Goal: Task Accomplishment & Management: Use online tool/utility

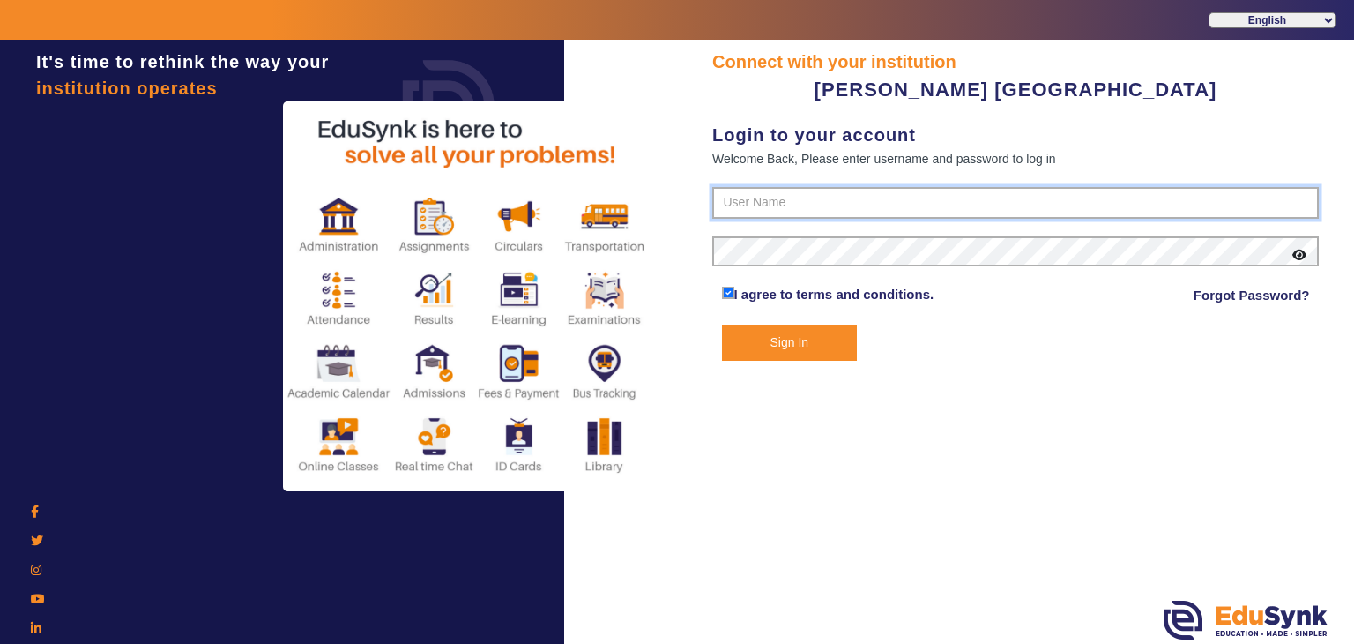
type input "7685859009"
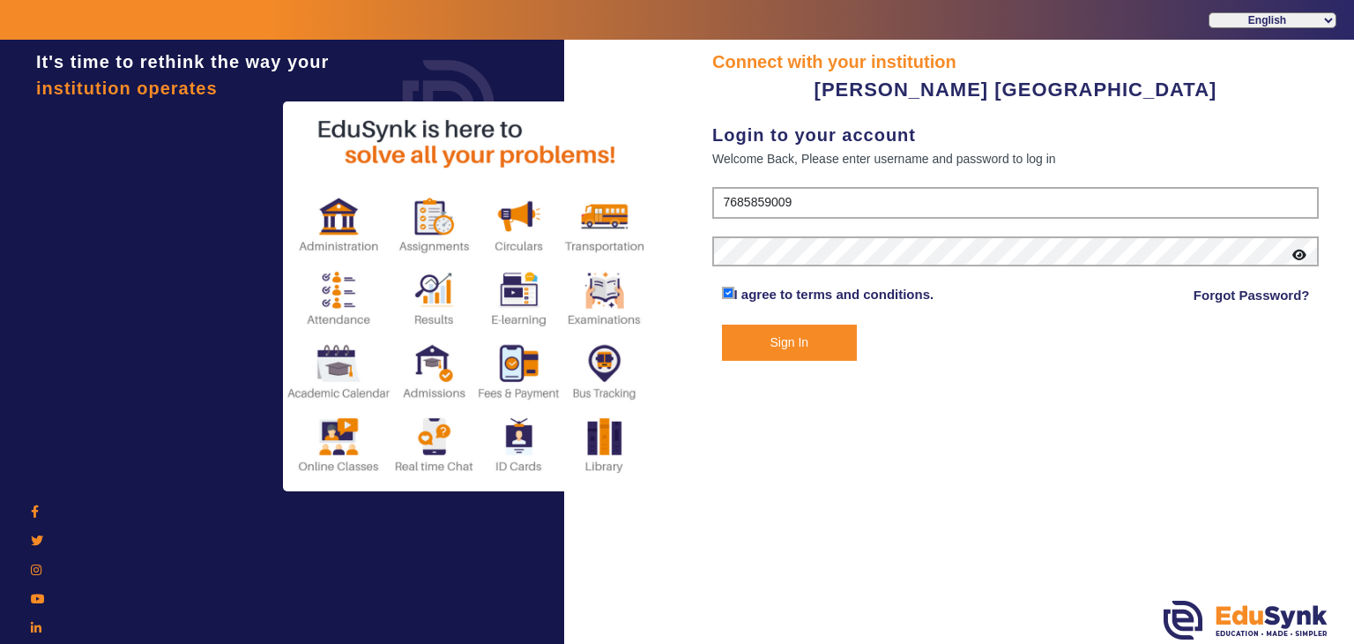
click at [790, 346] on button "Sign In" at bounding box center [790, 342] width 136 height 36
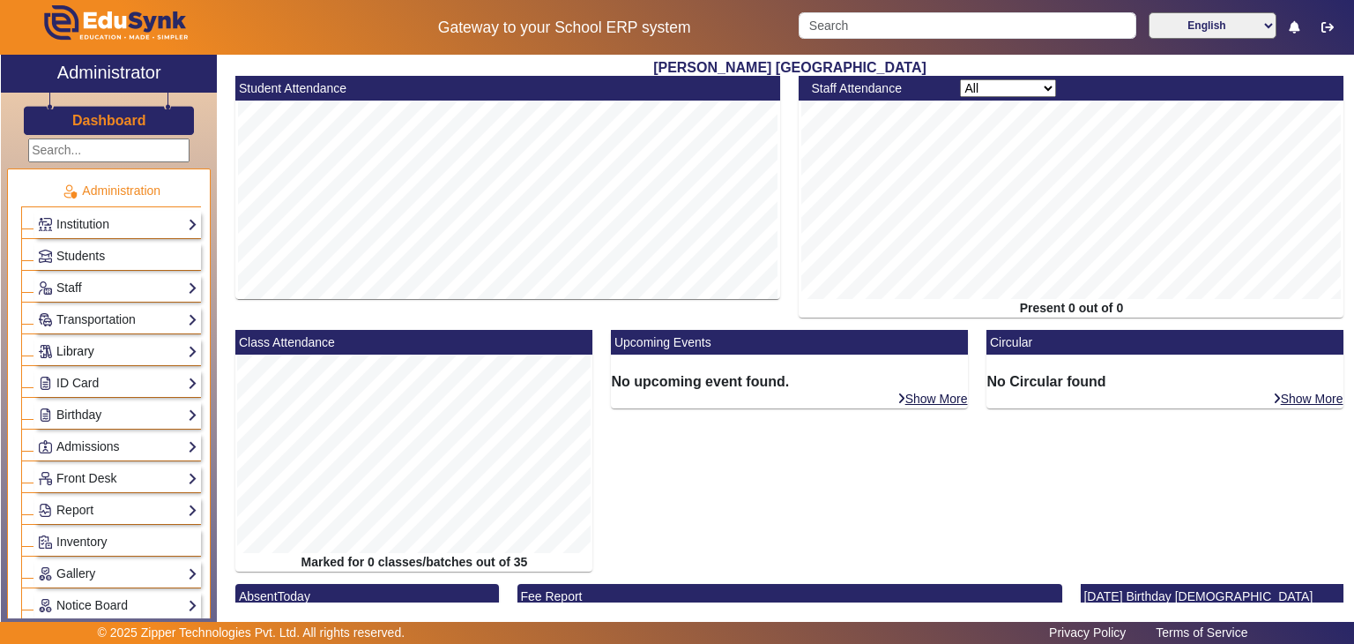
click at [96, 356] on link "Library" at bounding box center [118, 351] width 160 height 20
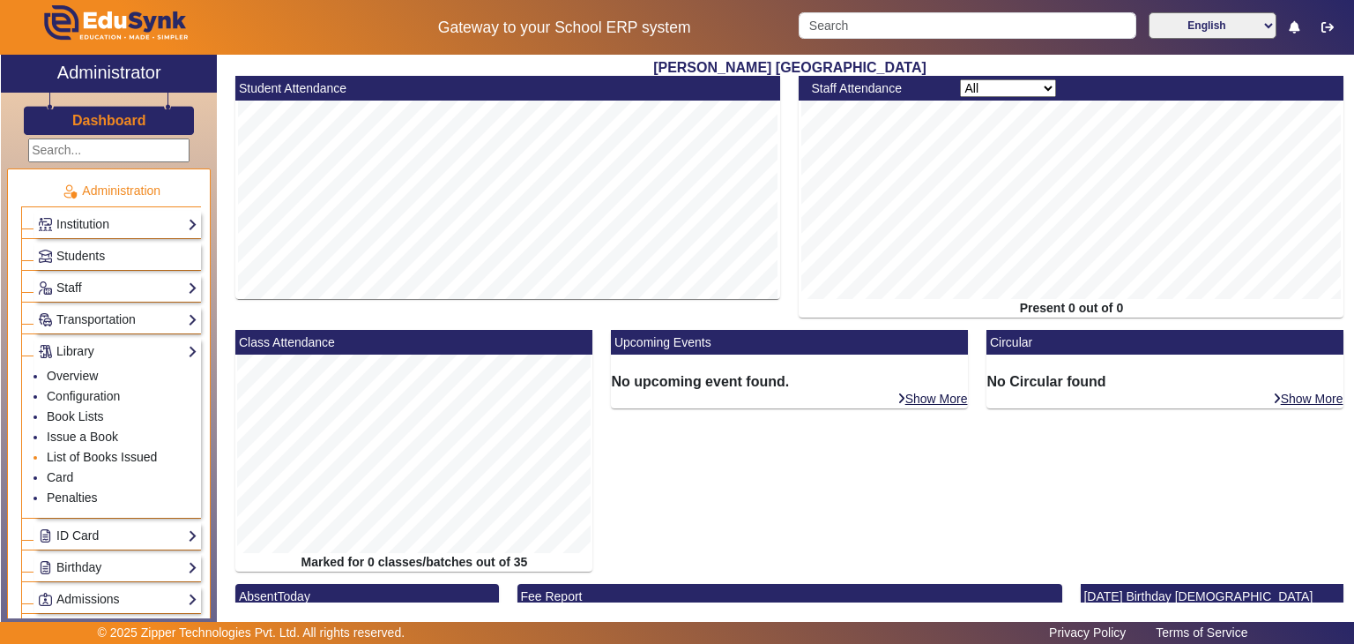
click at [86, 452] on link "List of Books Issued" at bounding box center [102, 457] width 110 height 14
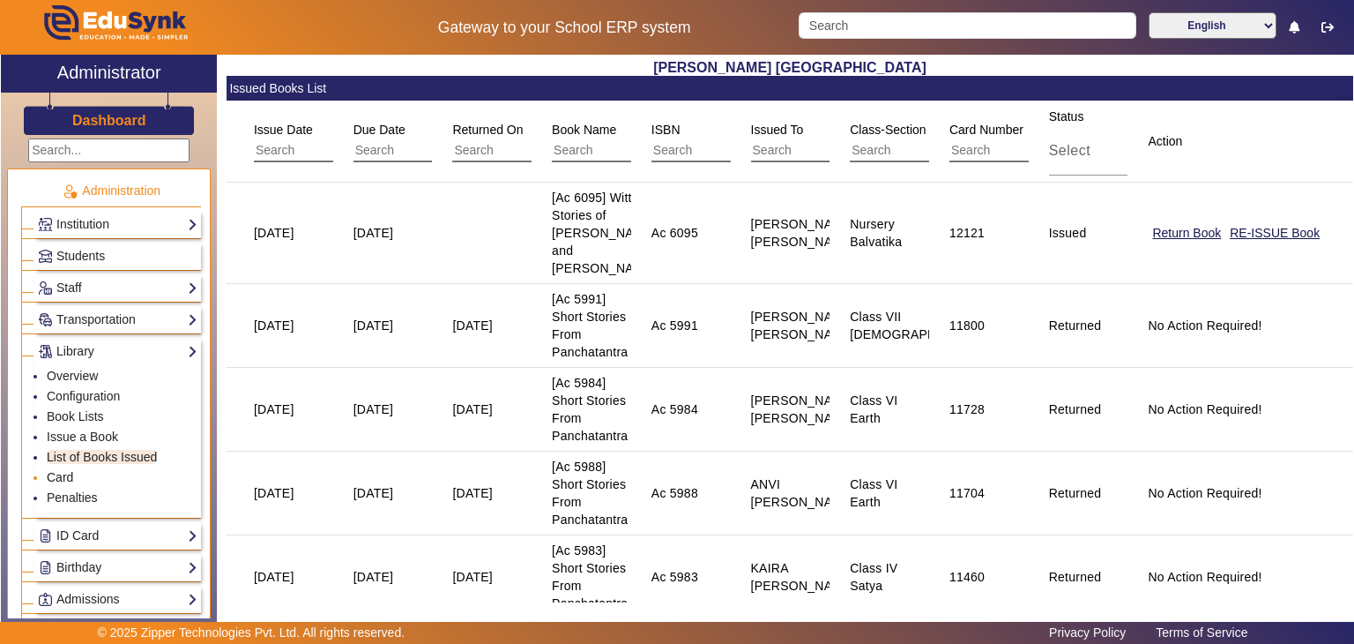
click at [71, 478] on link "Card" at bounding box center [60, 477] width 26 height 14
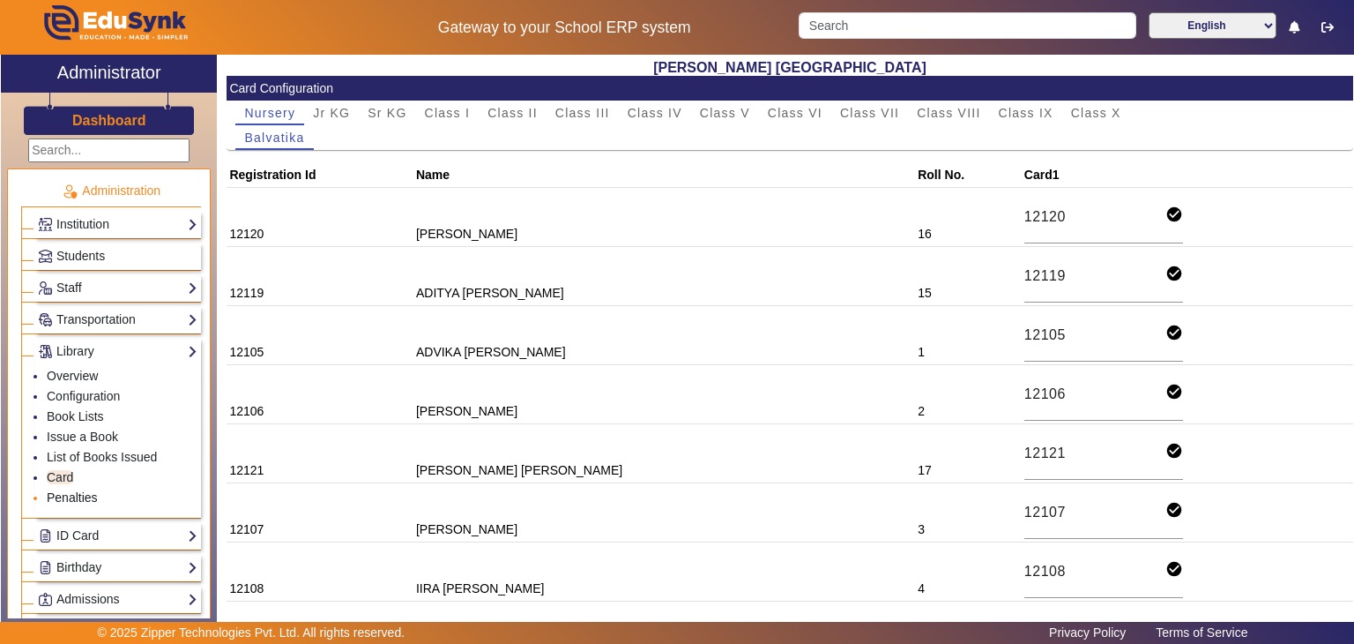
click at [75, 495] on link "Penalties" at bounding box center [72, 497] width 51 height 14
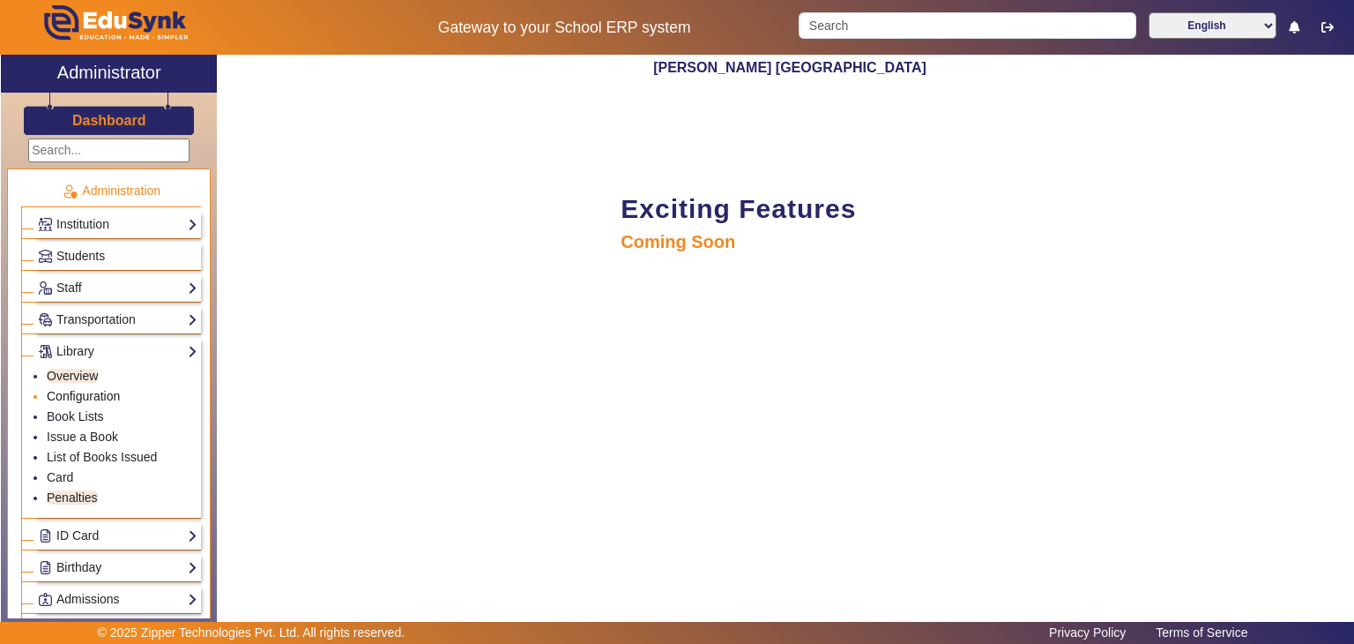
click at [89, 389] on link "Configuration" at bounding box center [83, 396] width 73 height 14
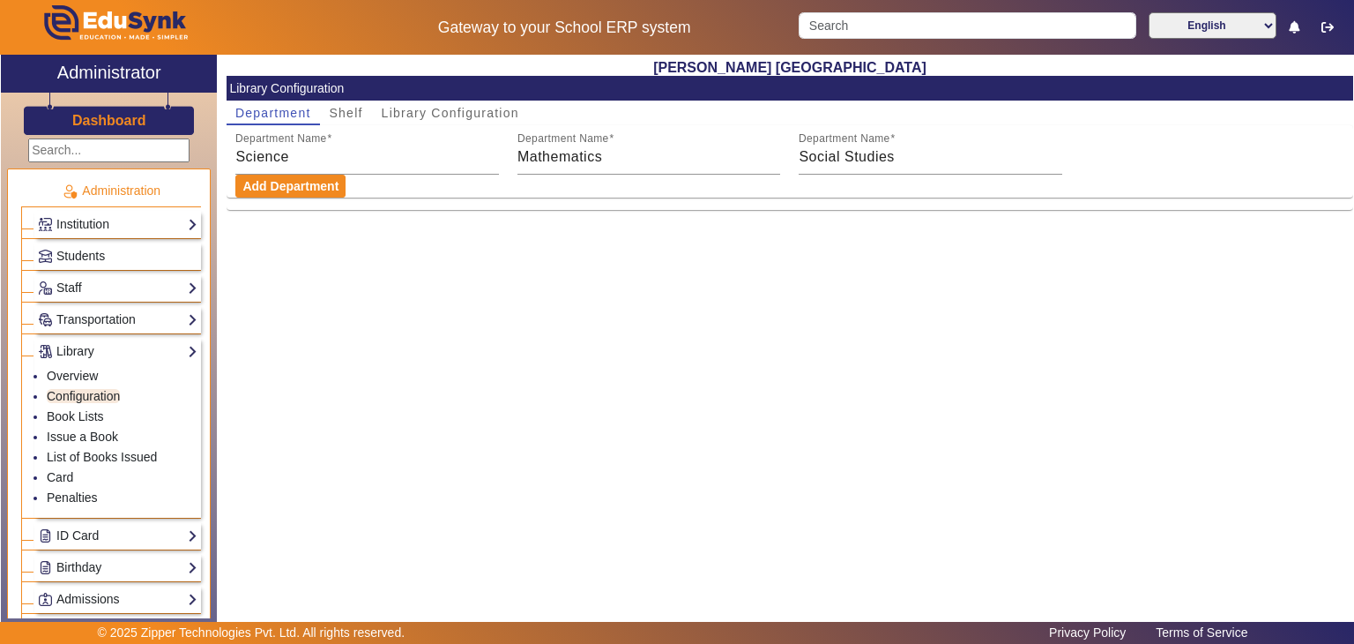
click at [144, 128] on h3 "Dashboard" at bounding box center [109, 120] width 74 height 17
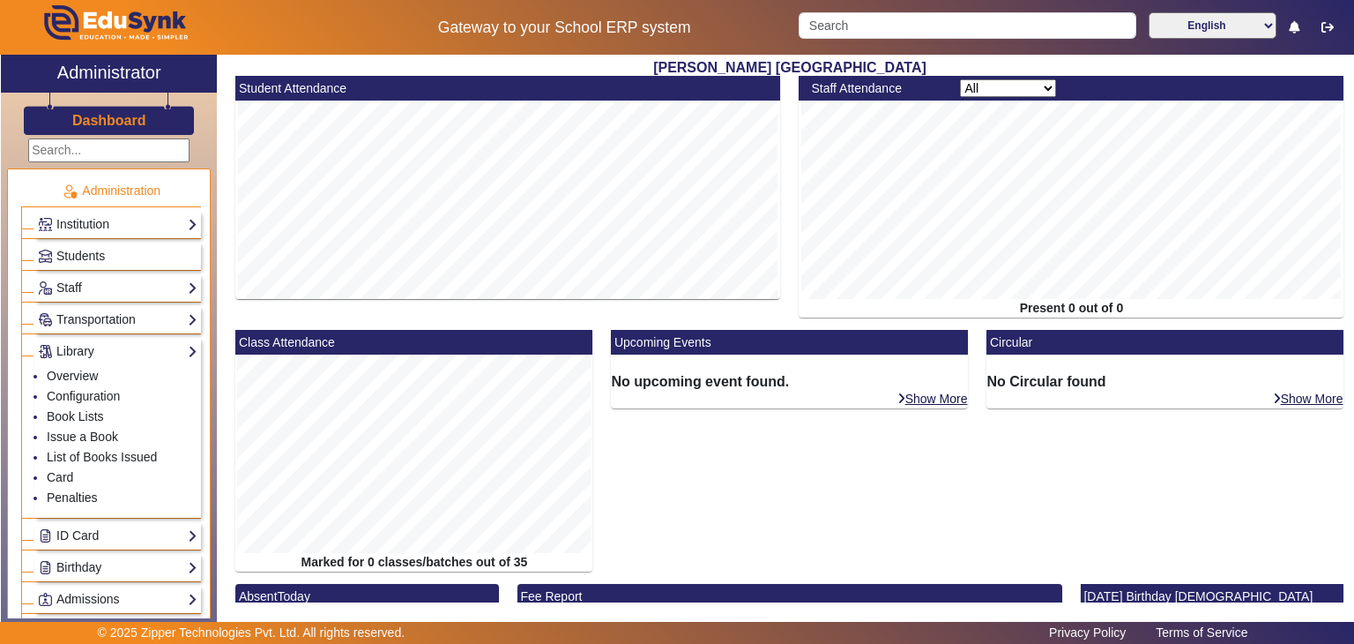
click at [109, 124] on h3 "Dashboard" at bounding box center [109, 120] width 74 height 17
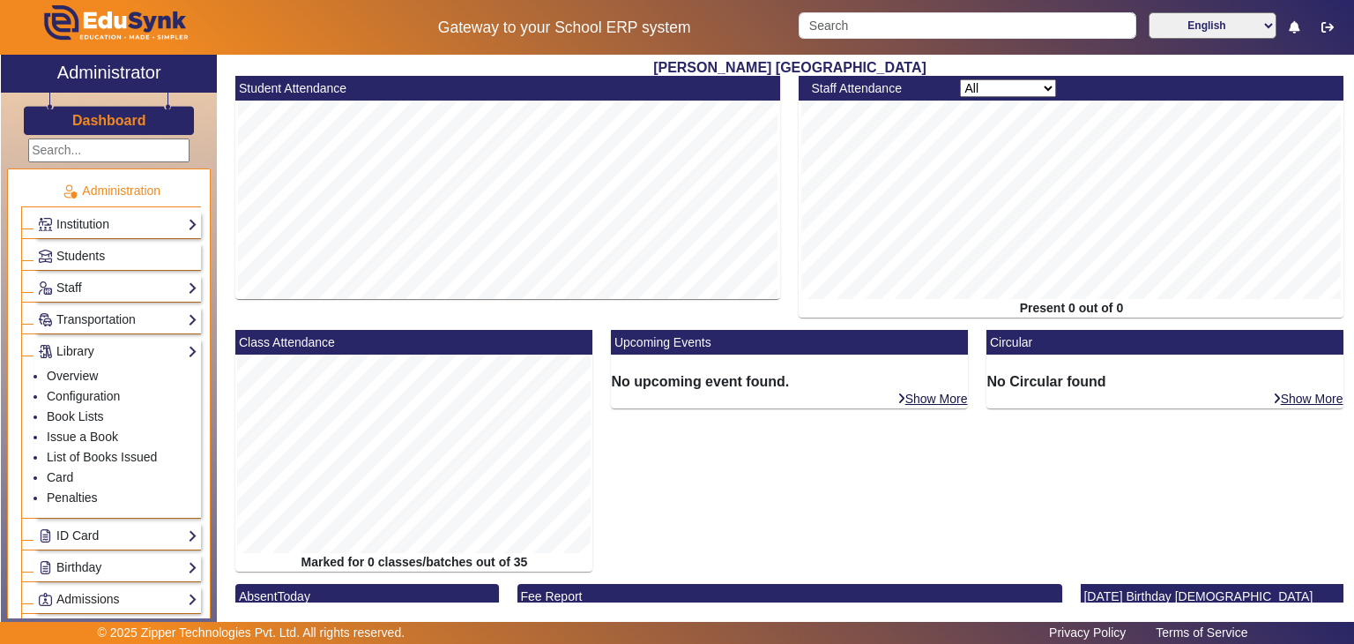
click at [109, 124] on h3 "Dashboard" at bounding box center [109, 120] width 74 height 17
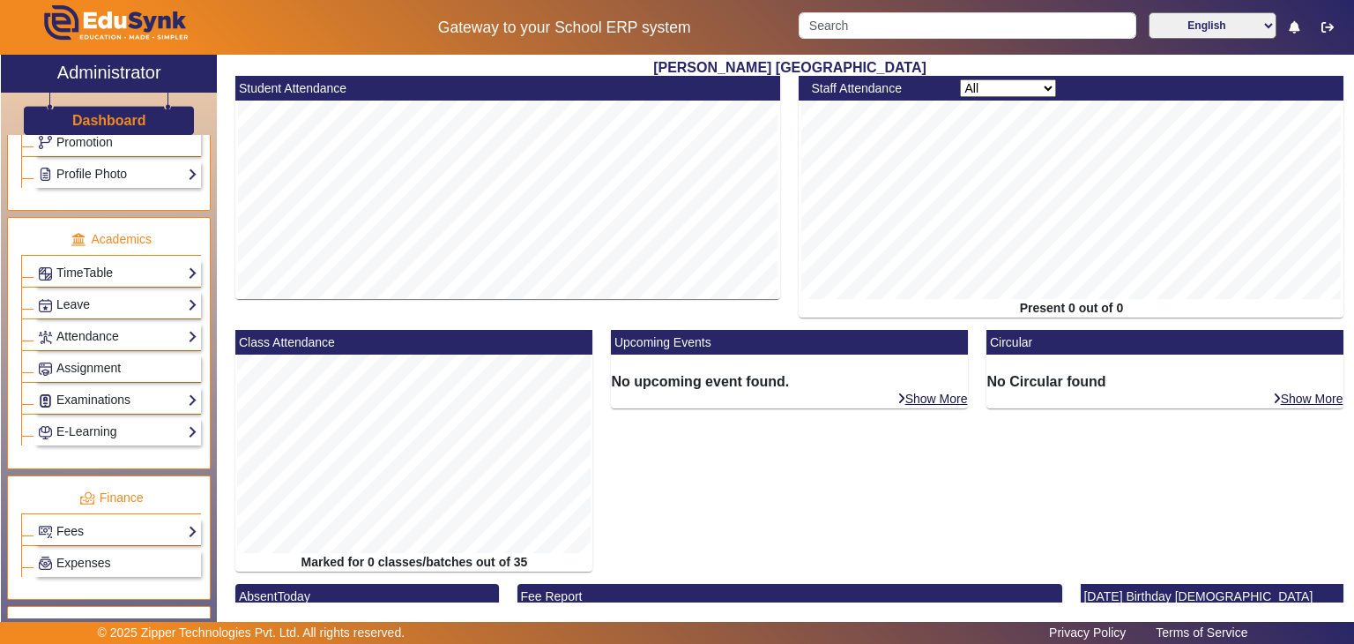
scroll to position [836, 0]
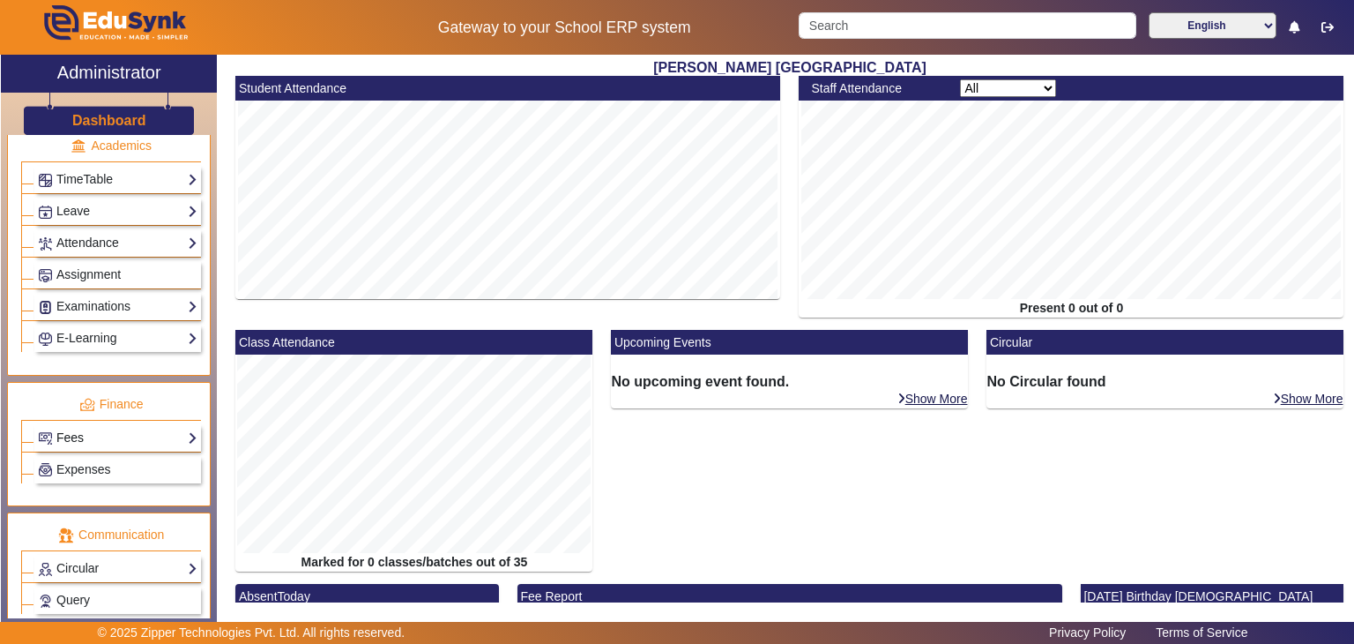
click at [125, 433] on link "Fees" at bounding box center [118, 438] width 160 height 20
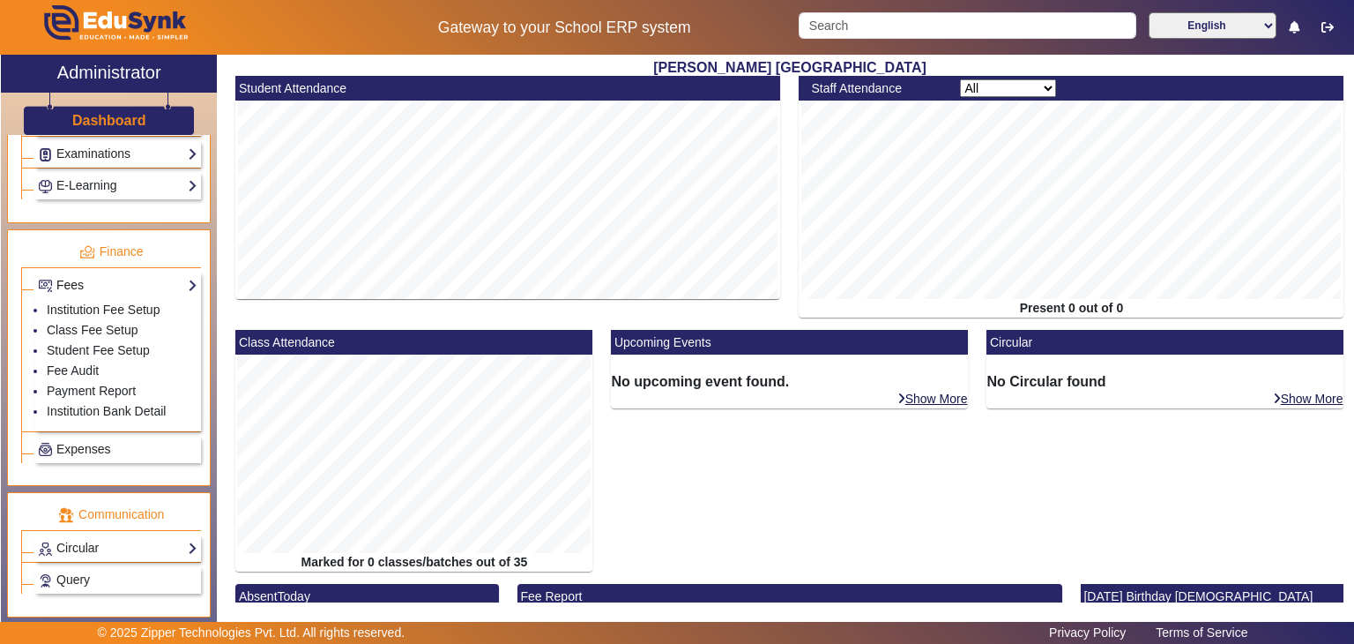
scroll to position [683, 0]
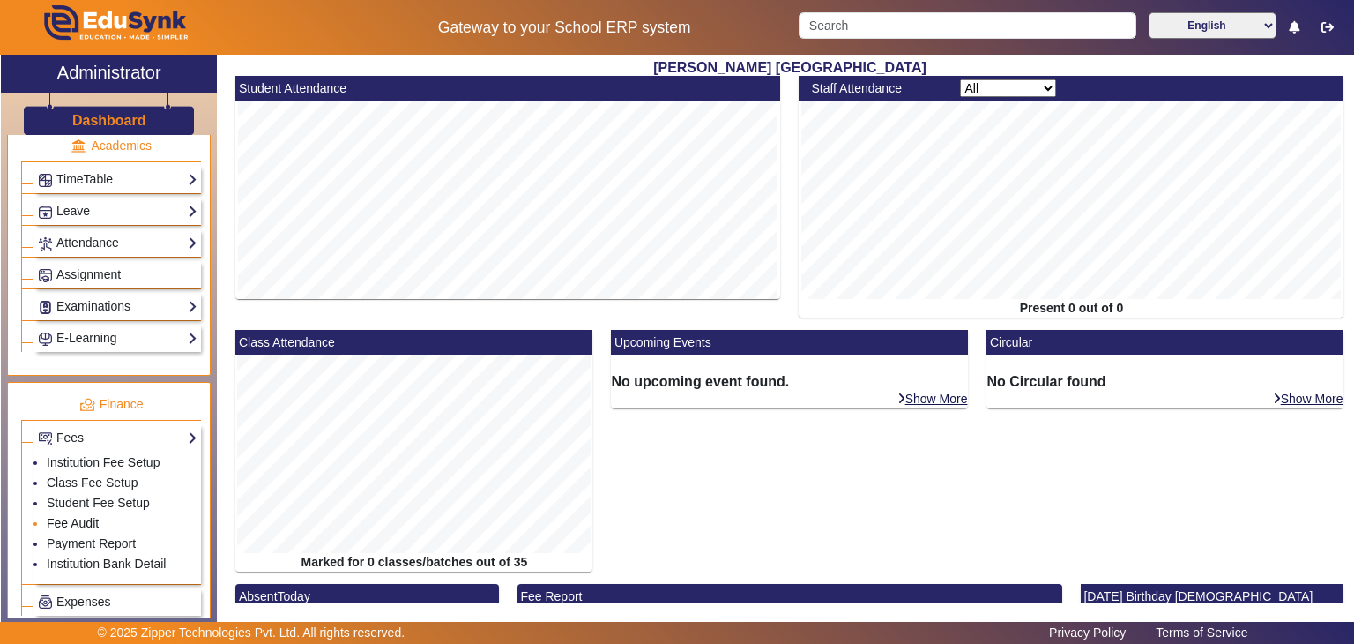
click at [92, 516] on link "Fee Audit" at bounding box center [73, 523] width 52 height 14
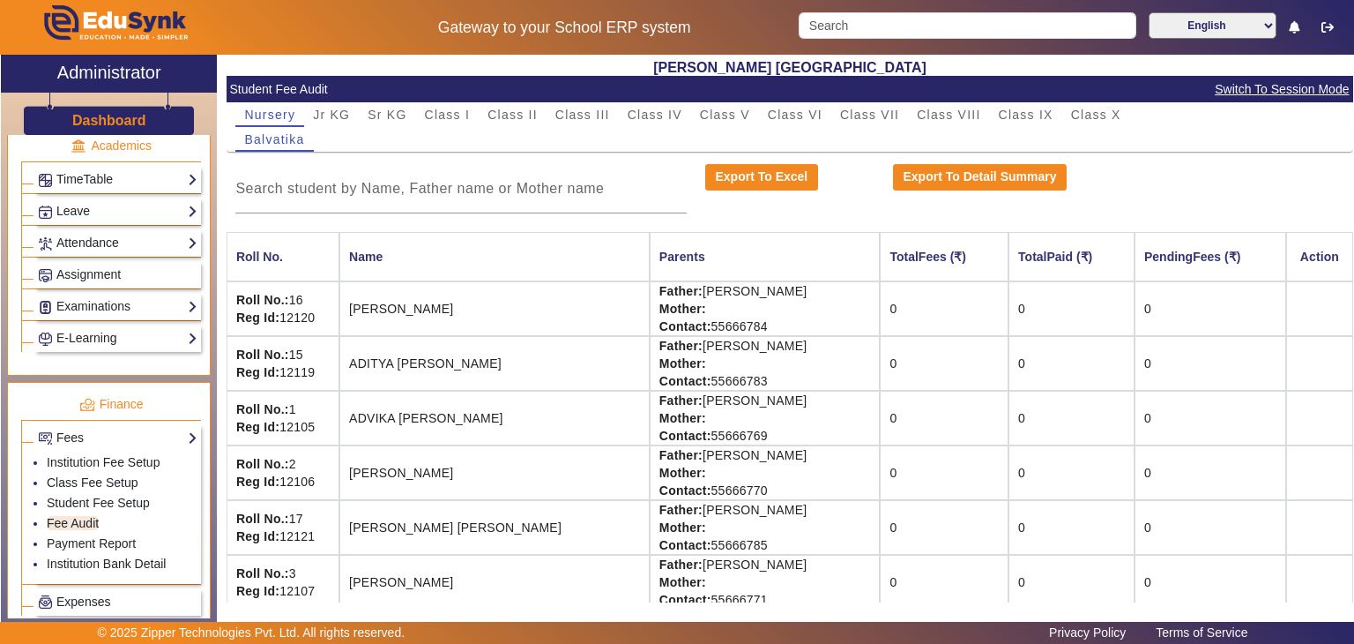
click at [1199, 603] on div "Shri S. T. Kadam Vidyalaya Student Fee Audit Switch To Session Mode Nursery Jr …" at bounding box center [785, 333] width 1136 height 557
click at [109, 495] on link "Student Fee Setup" at bounding box center [98, 502] width 103 height 14
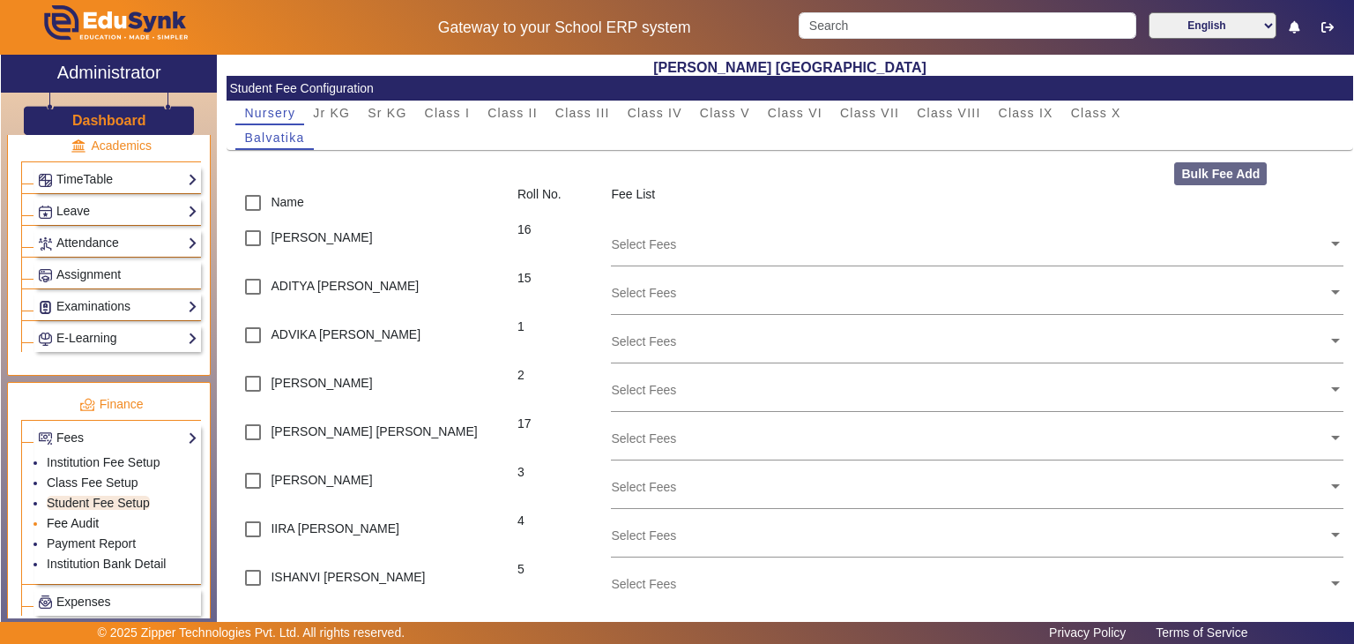
click at [78, 517] on link "Fee Audit" at bounding box center [73, 523] width 52 height 14
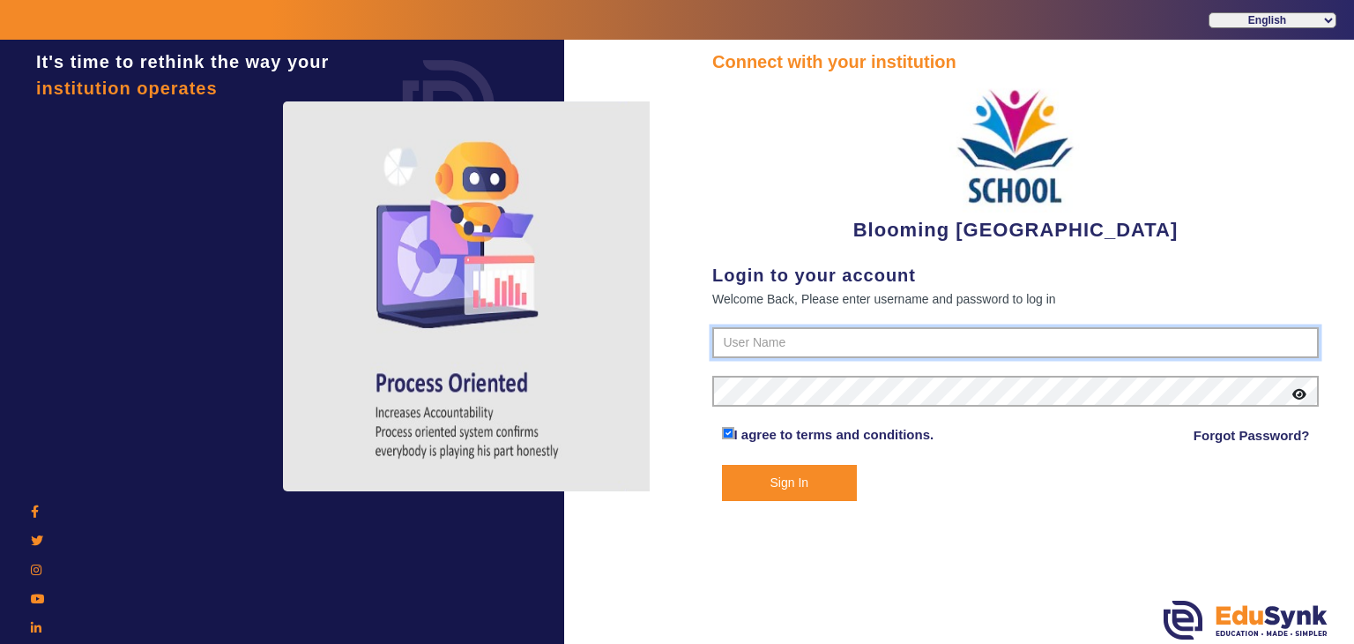
type input "4141419999"
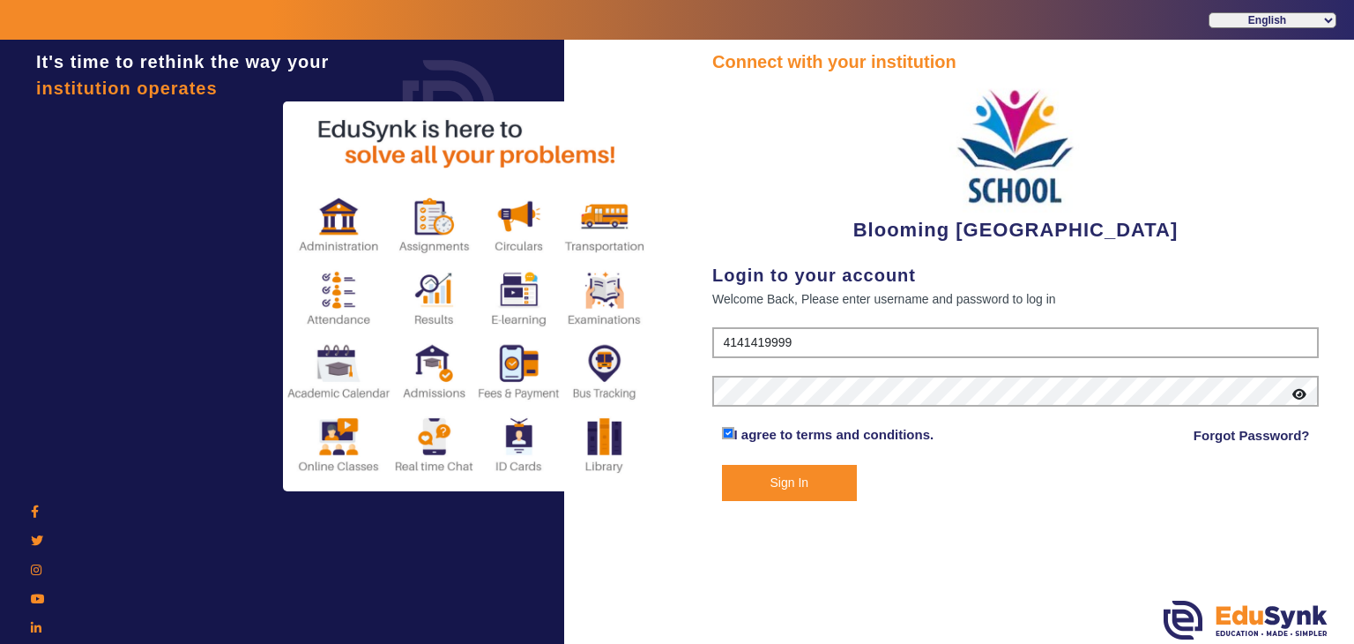
click at [769, 479] on button "Sign In" at bounding box center [790, 483] width 136 height 36
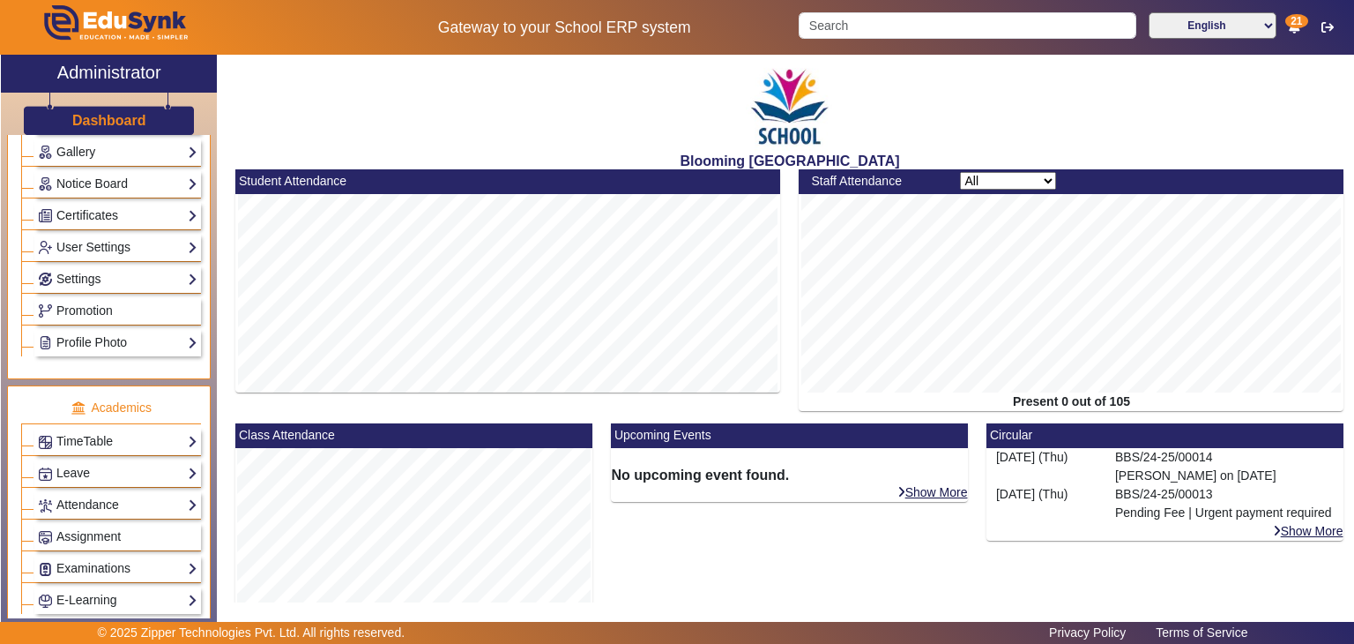
scroll to position [791, 0]
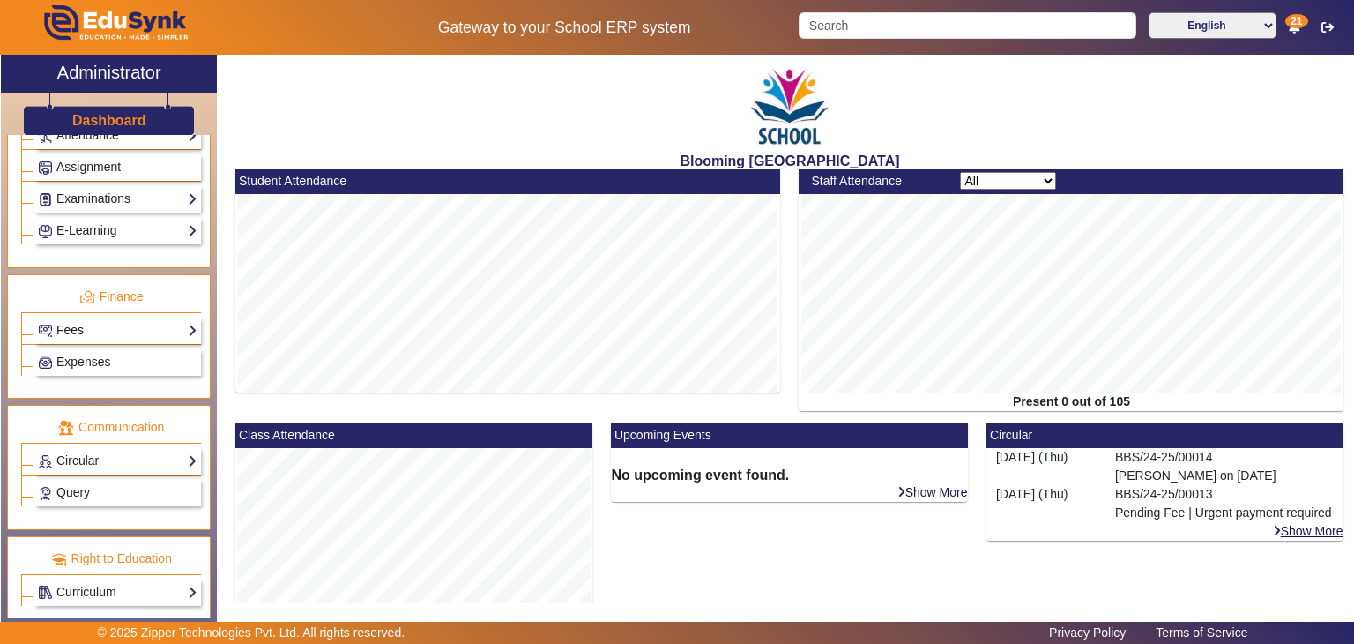
click at [118, 320] on link "Fees" at bounding box center [118, 330] width 160 height 20
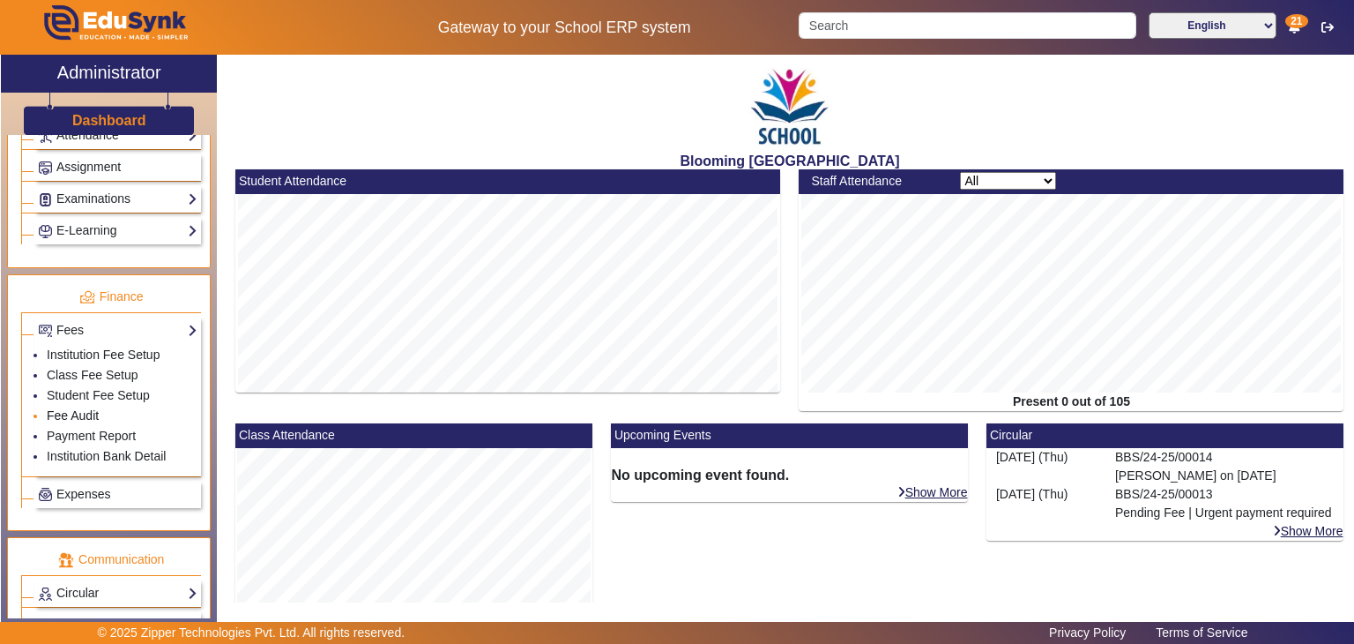
click at [81, 408] on link "Fee Audit" at bounding box center [73, 415] width 52 height 14
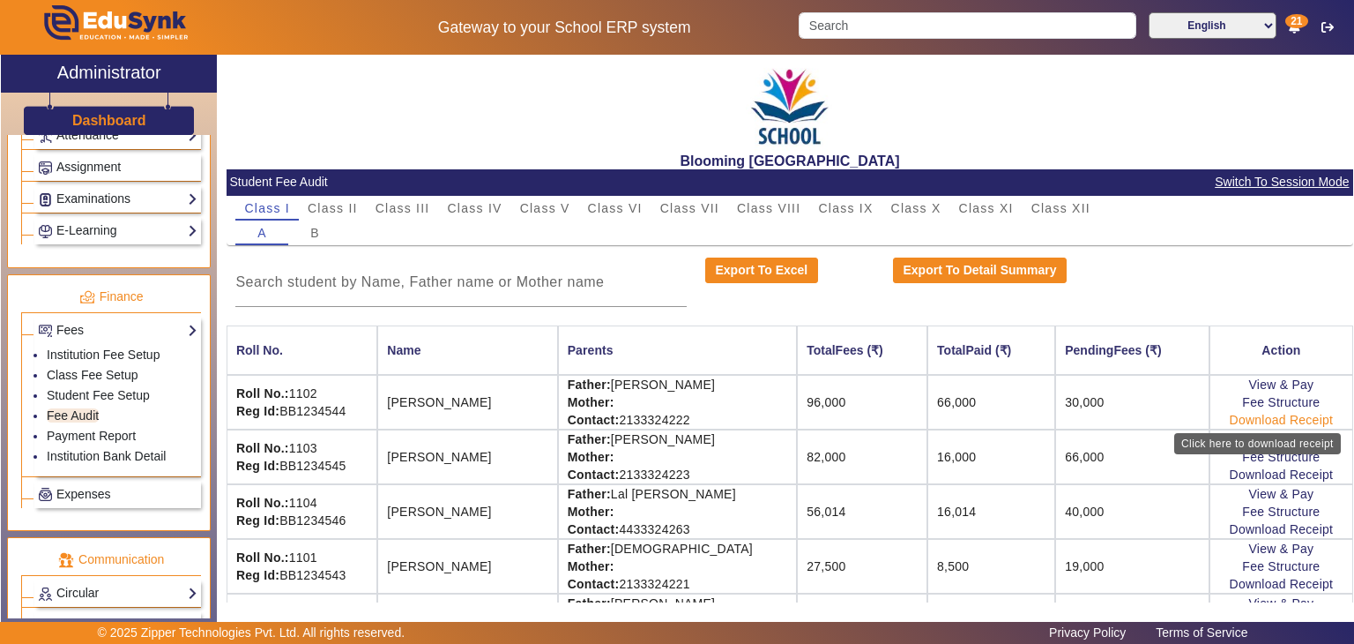
click at [1279, 413] on link "Download Receipt" at bounding box center [1282, 420] width 104 height 14
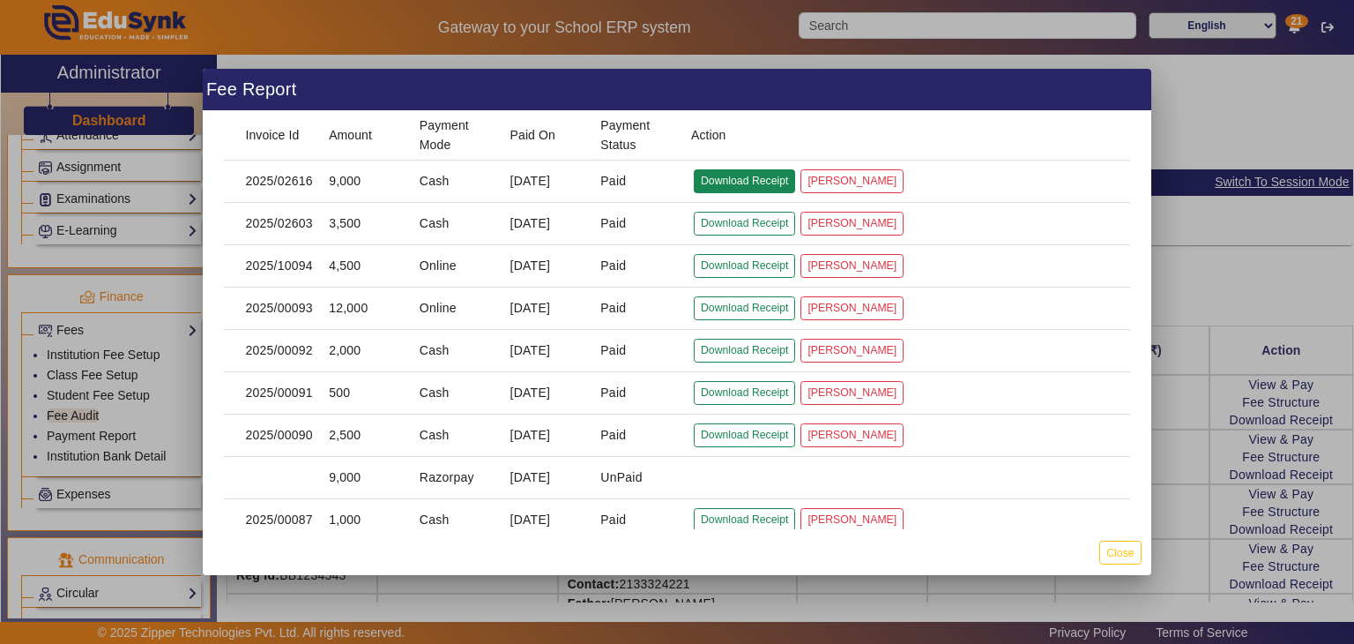
click at [735, 189] on button "Download Receipt" at bounding box center [744, 181] width 101 height 24
